Goal: Task Accomplishment & Management: Manage account settings

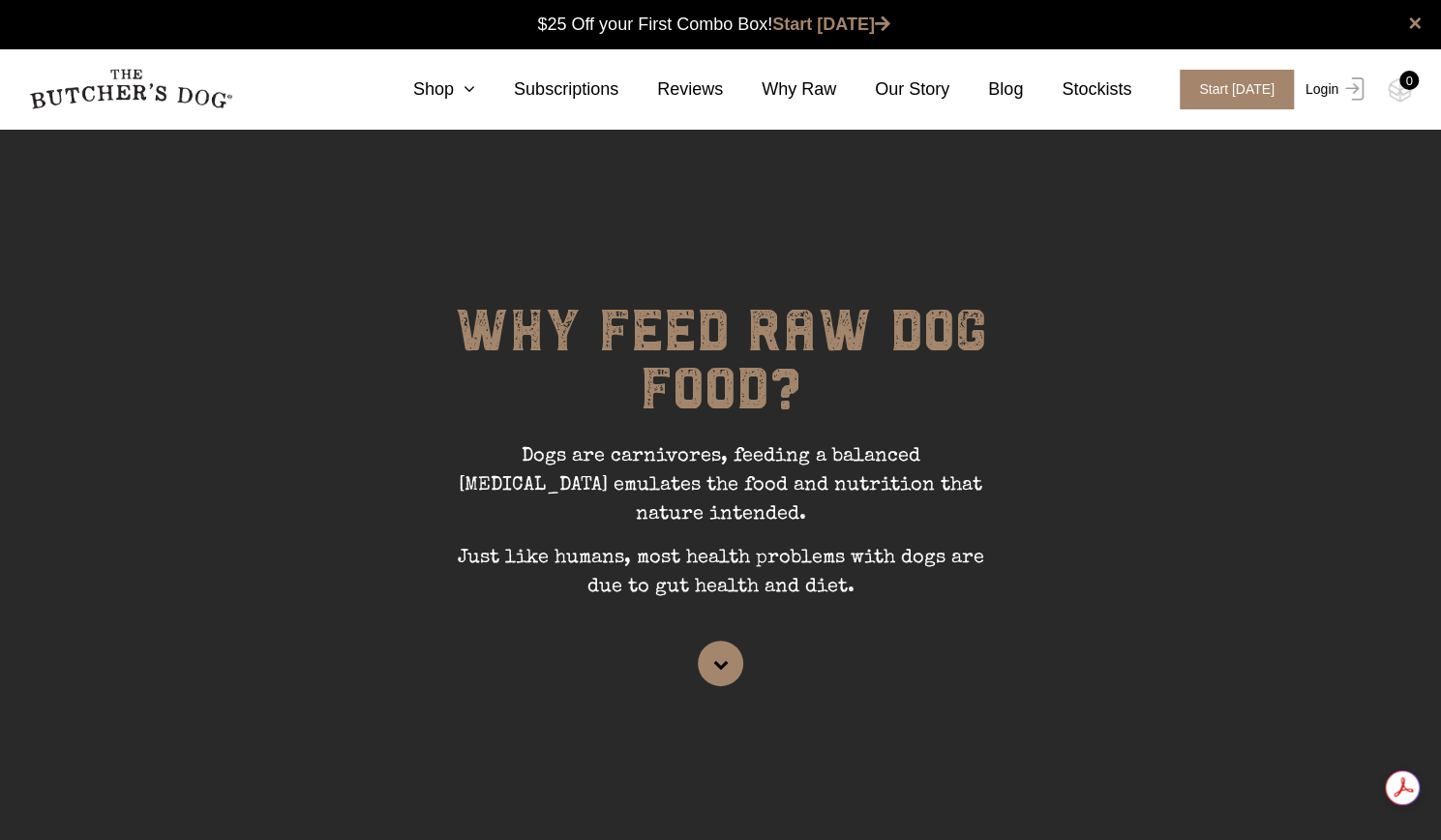
click at [1338, 100] on link "Login" at bounding box center [1332, 90] width 63 height 39
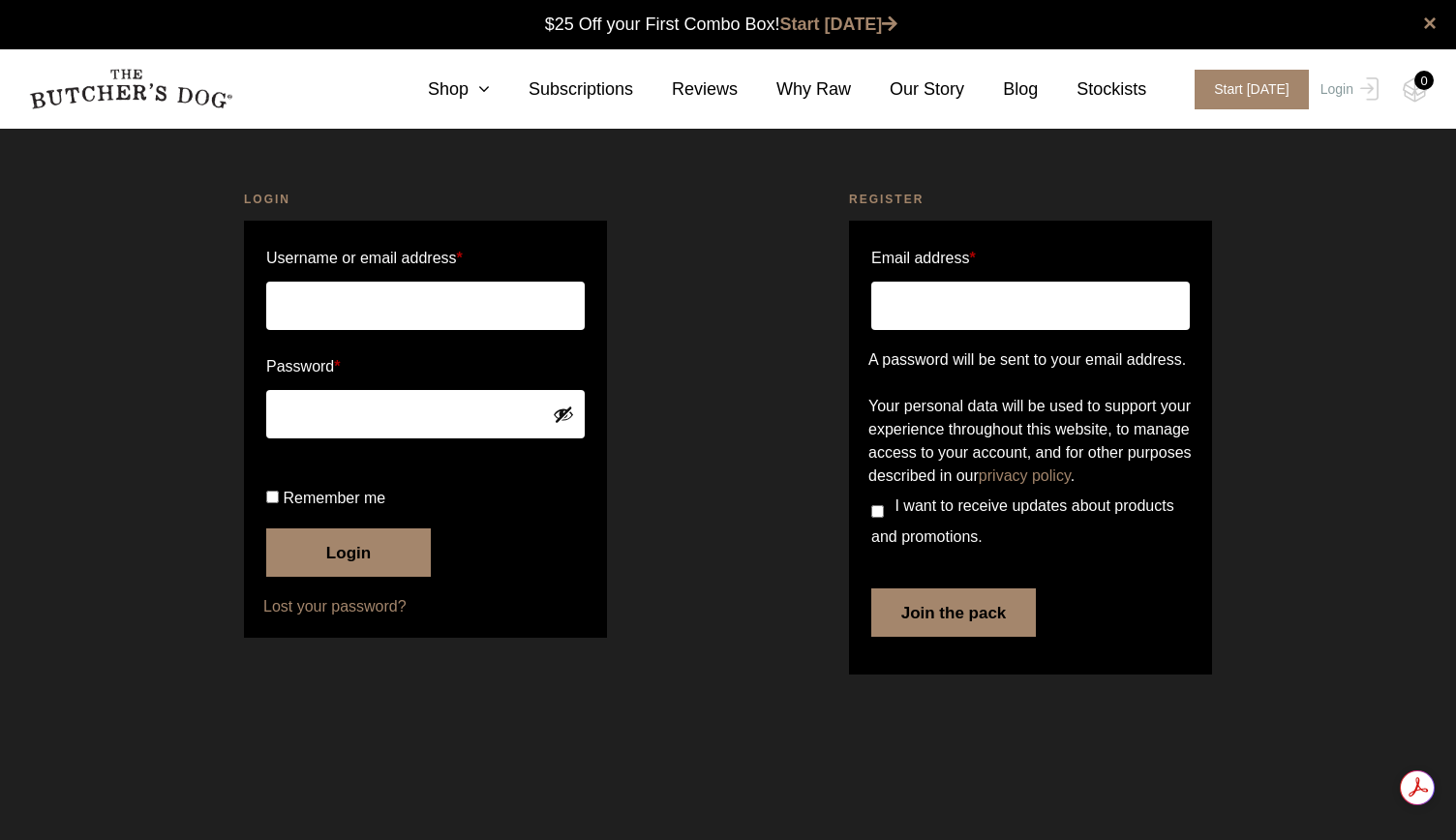
type input "[PERSON_NAME][EMAIL_ADDRESS][DOMAIN_NAME]"
click at [315, 577] on button "Login" at bounding box center [348, 551] width 165 height 48
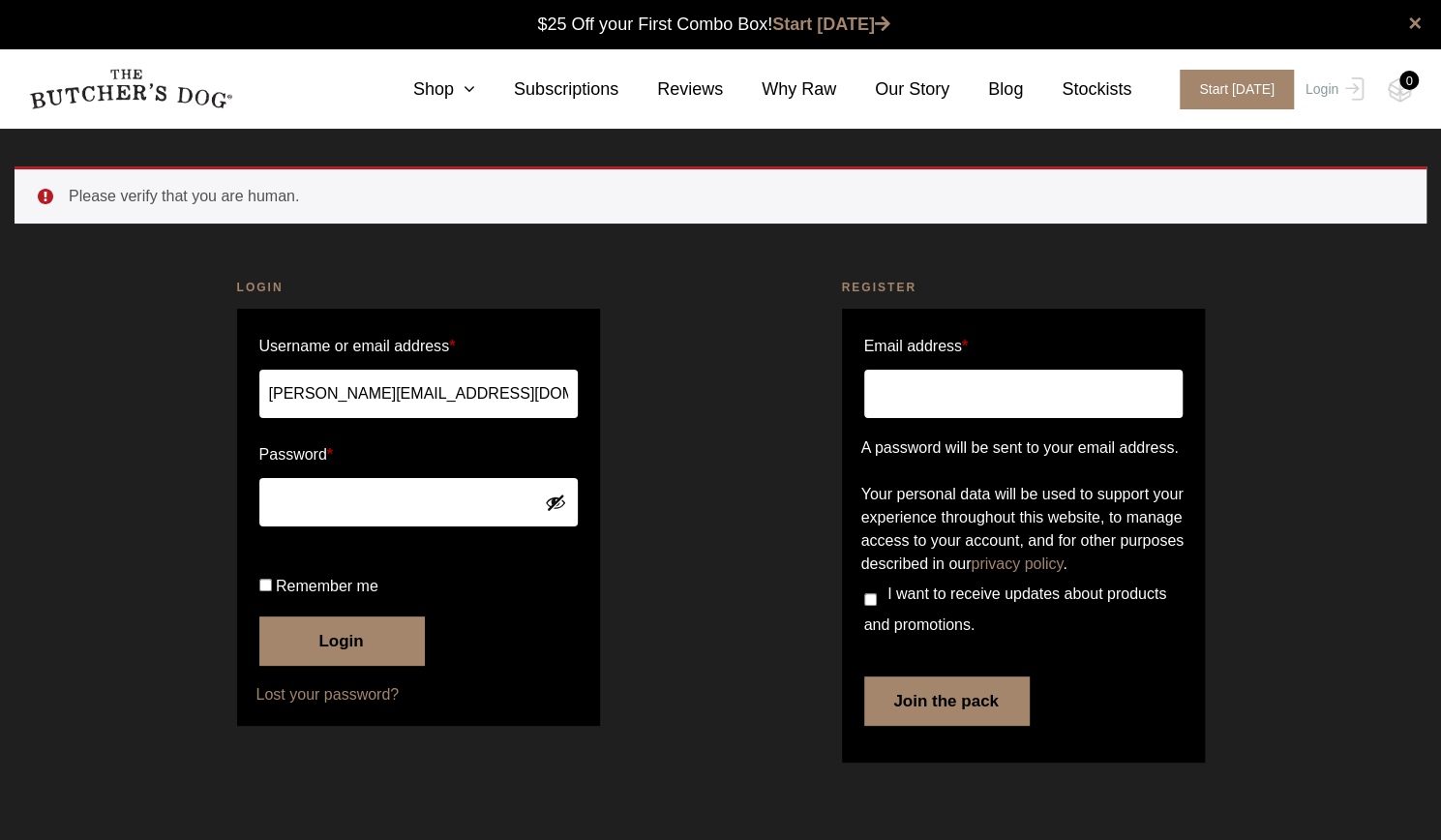
scroll to position [1, 0]
click at [307, 602] on label "Remember me" at bounding box center [418, 586] width 318 height 31
click at [272, 591] on input "Remember me" at bounding box center [265, 585] width 13 height 13
checkbox input "true"
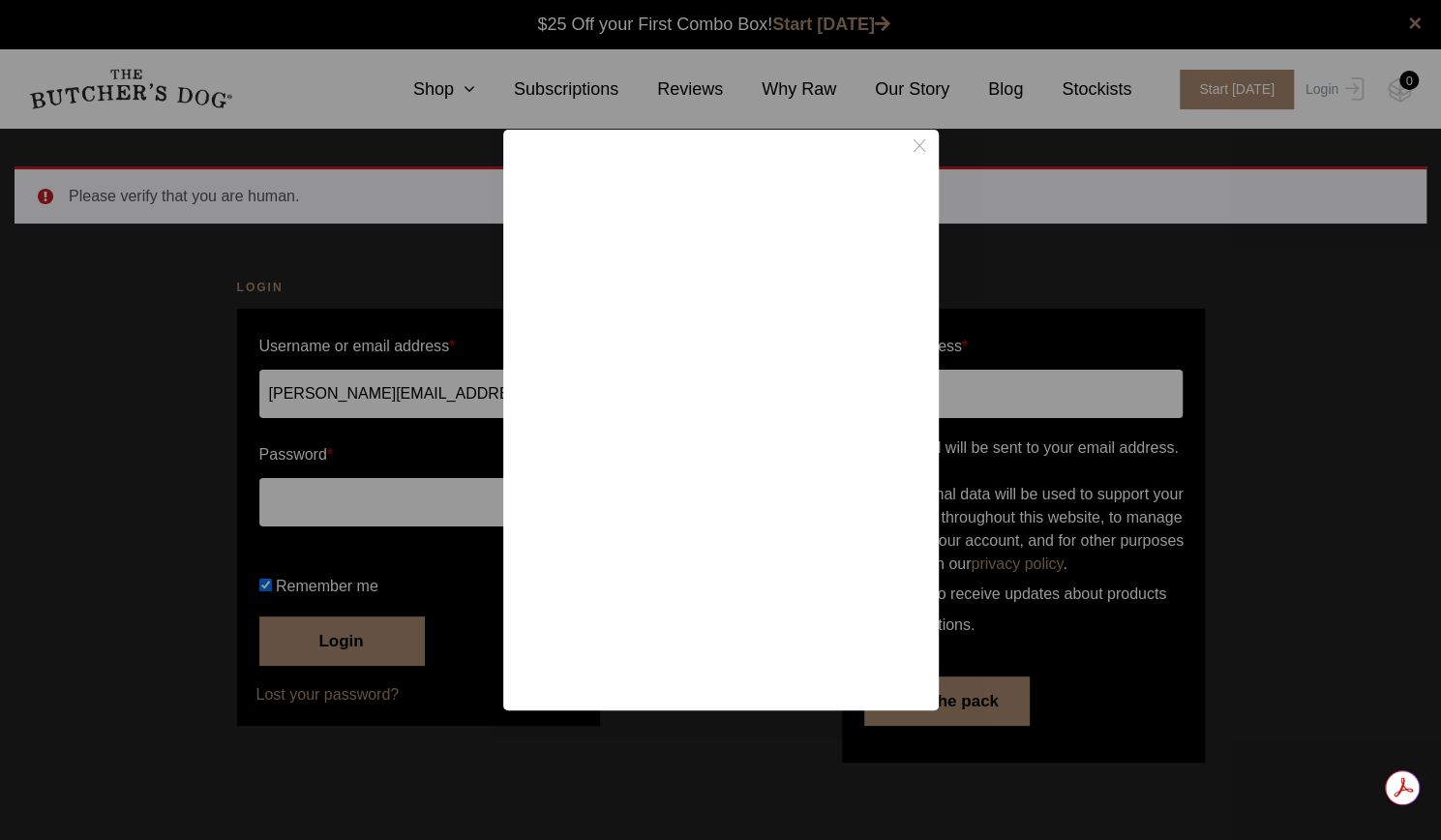
click at [925, 145] on line "Close button icon" at bounding box center [919, 145] width 12 height 13
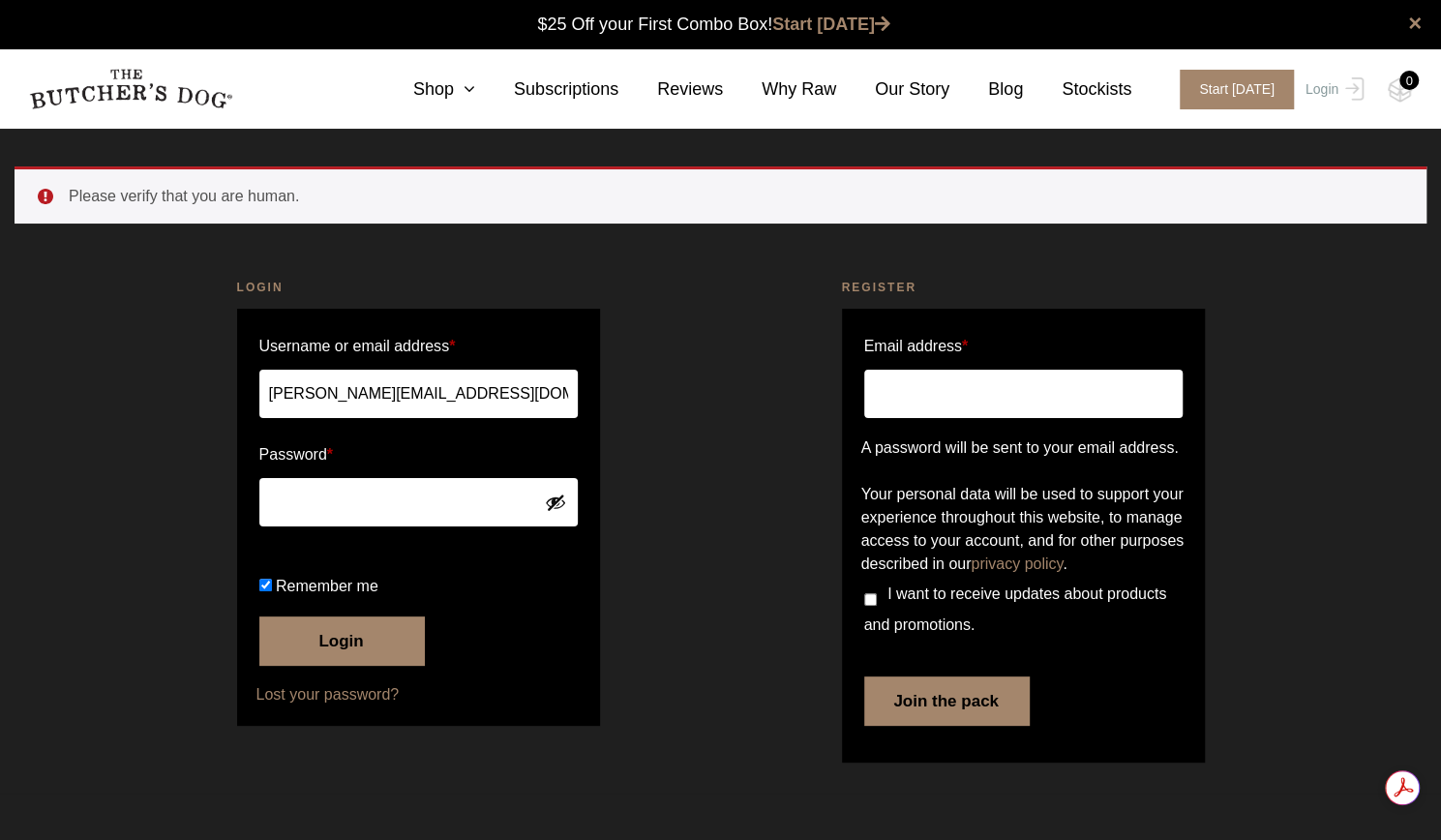
click at [333, 665] on button "Login" at bounding box center [341, 640] width 164 height 48
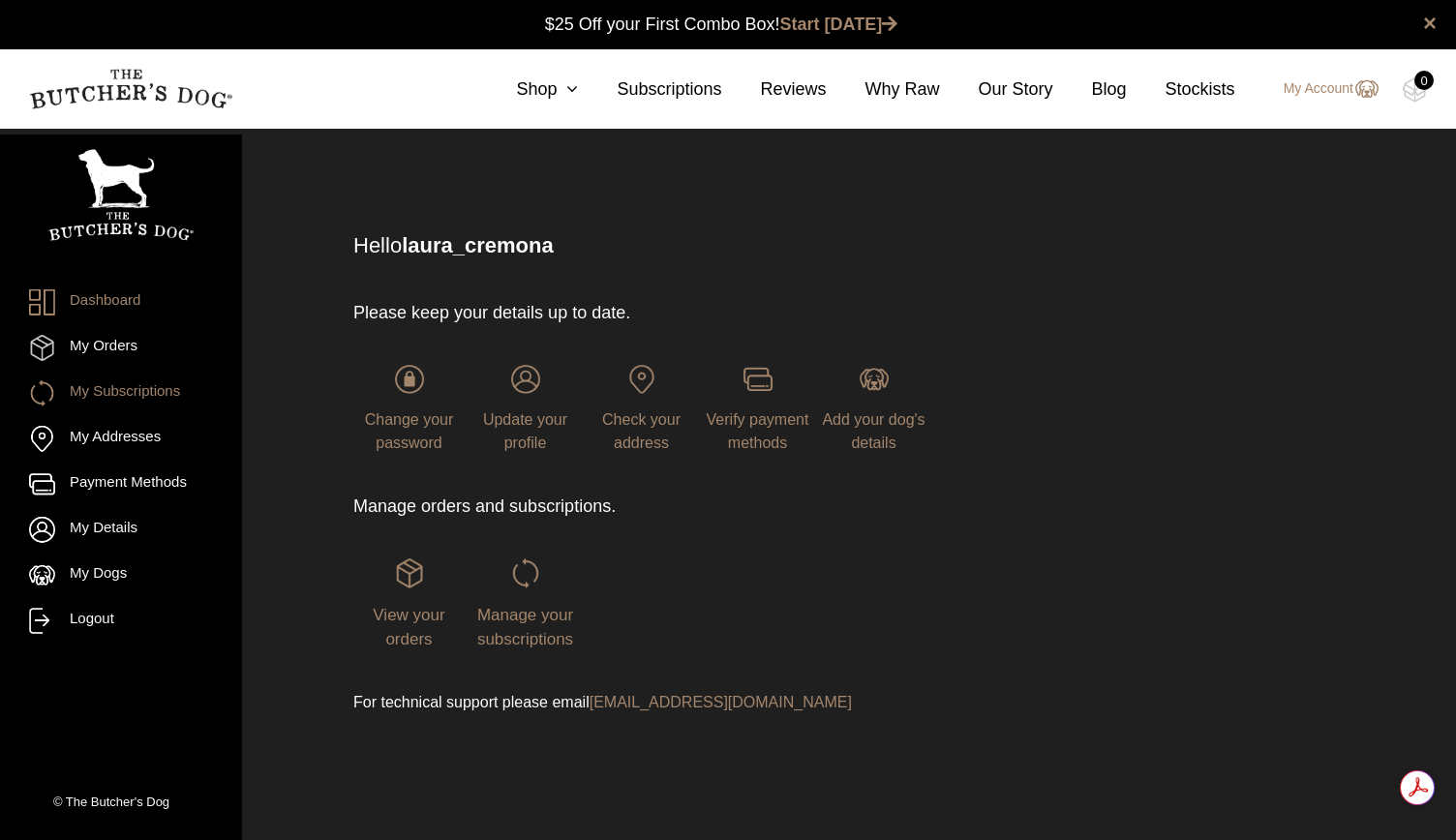
click at [113, 397] on link "My Subscriptions" at bounding box center [120, 393] width 184 height 27
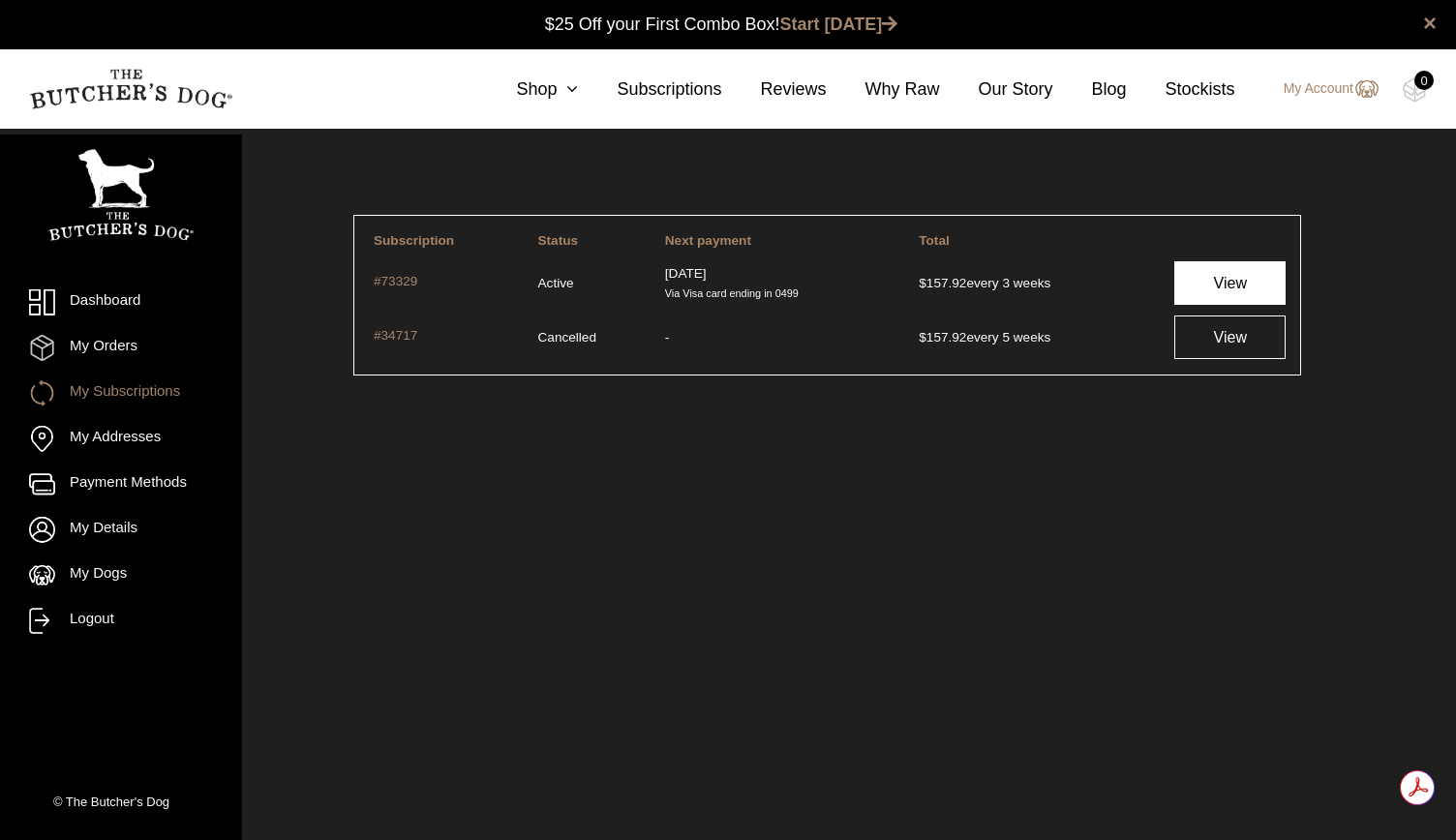
click at [1240, 298] on link "View" at bounding box center [1229, 283] width 111 height 43
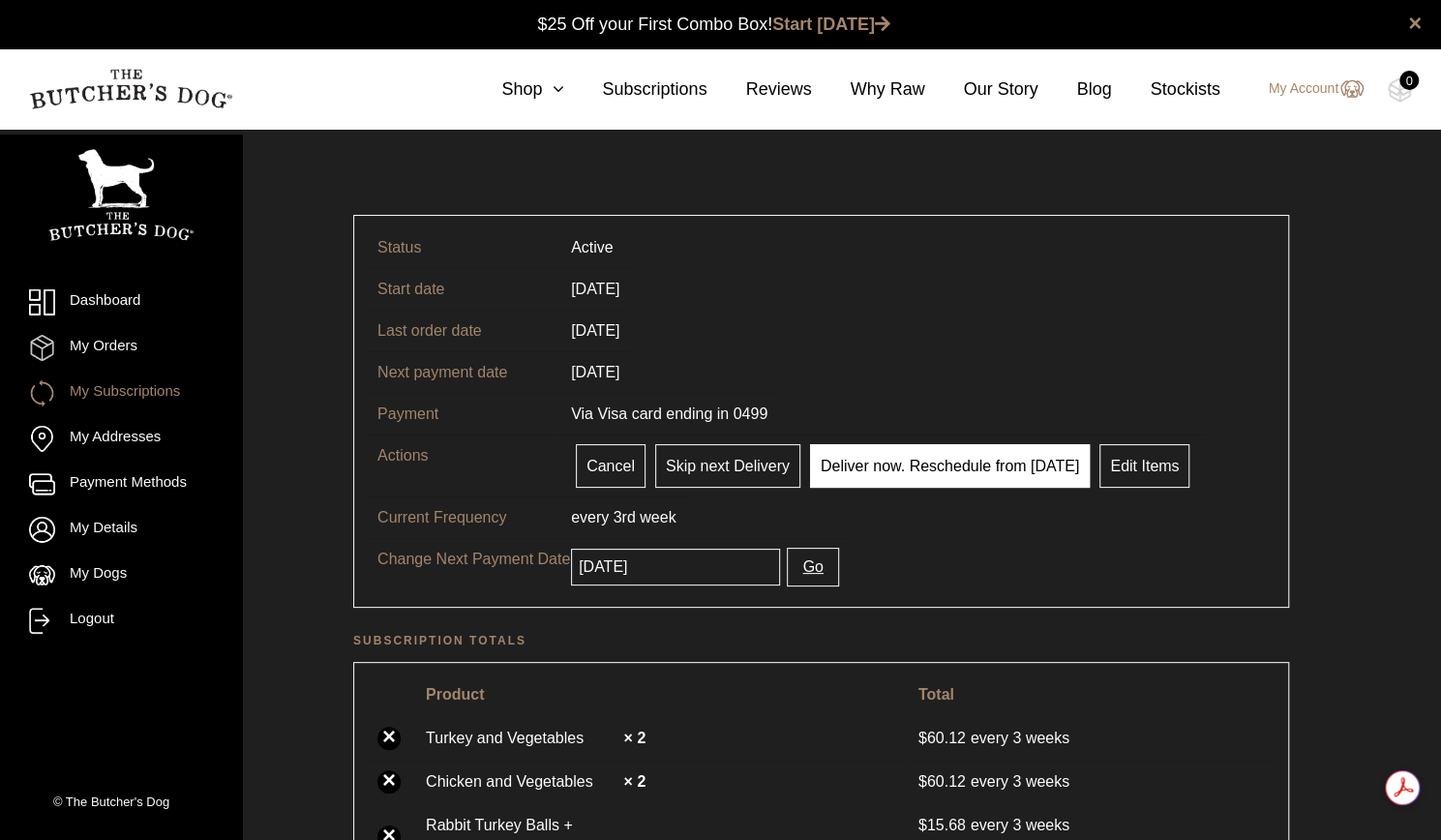
click at [968, 469] on link "Deliver now. Reschedule from [DATE]" at bounding box center [950, 466] width 280 height 43
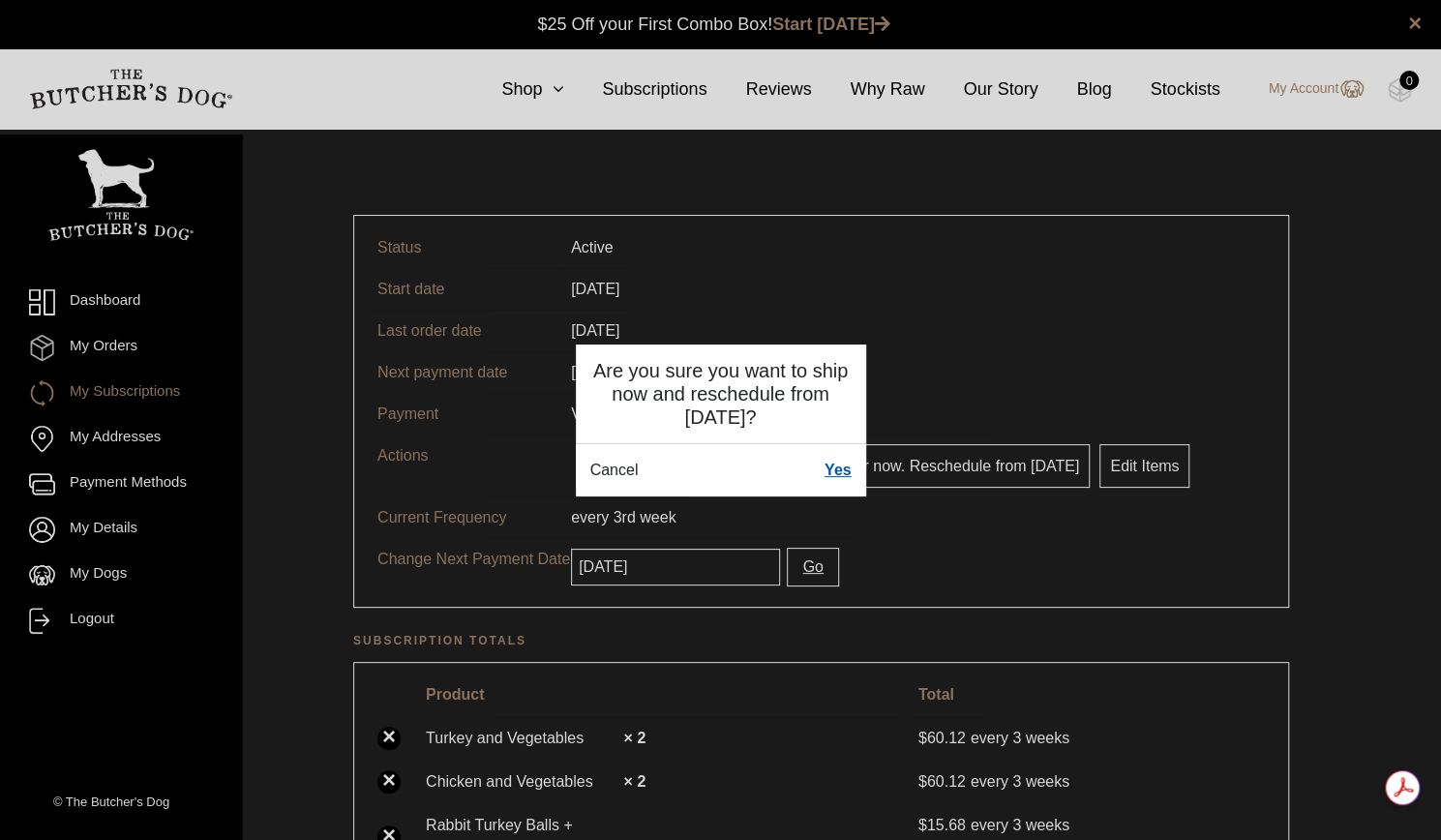
click at [832, 466] on link "Yes" at bounding box center [838, 471] width 28 height 24
